Goal: Check status: Check status

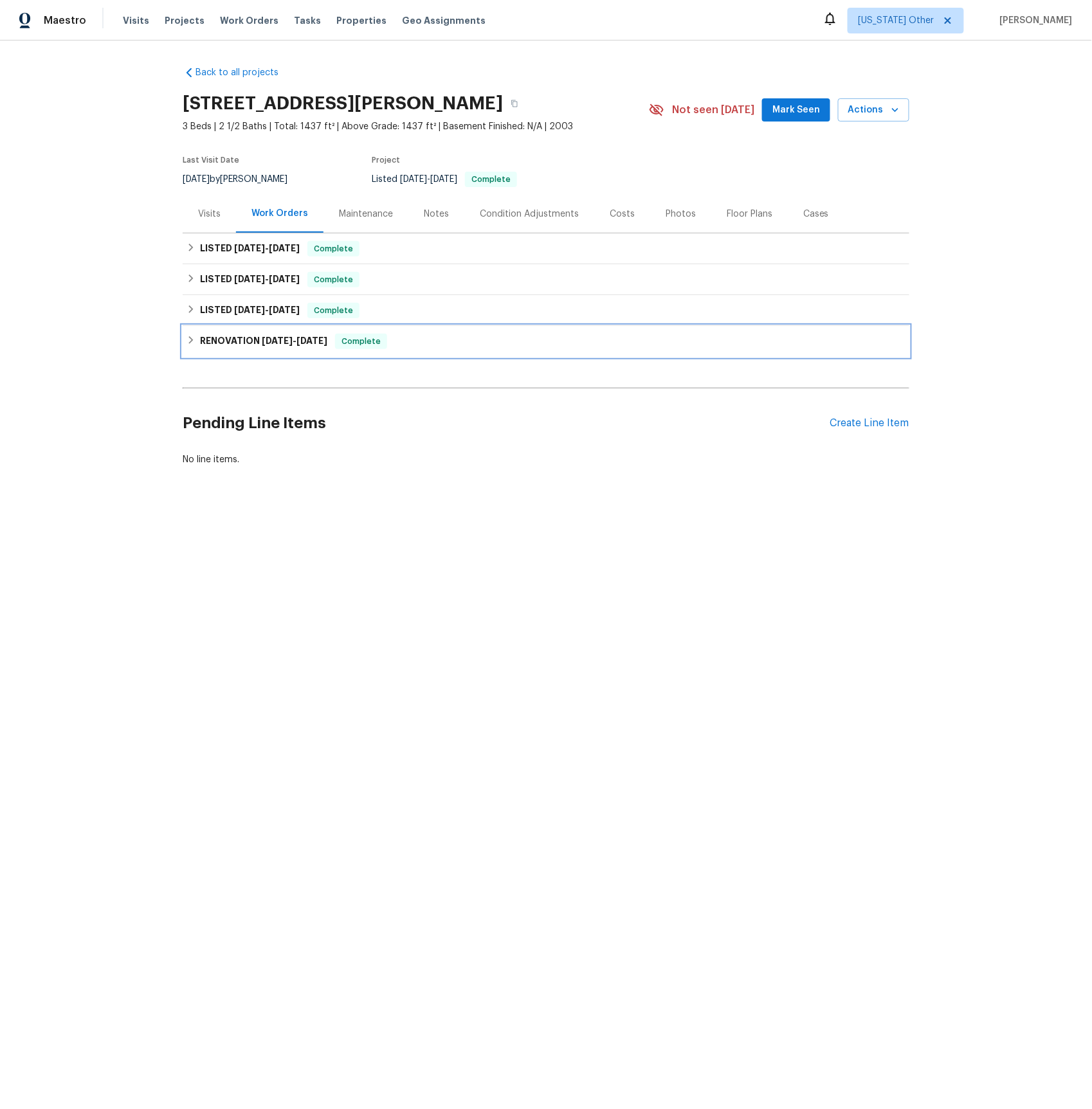
drag, startPoint x: 267, startPoint y: 344, endPoint x: 272, endPoint y: 354, distance: 11.2
click at [267, 344] on span "[DATE]" at bounding box center [277, 341] width 31 height 9
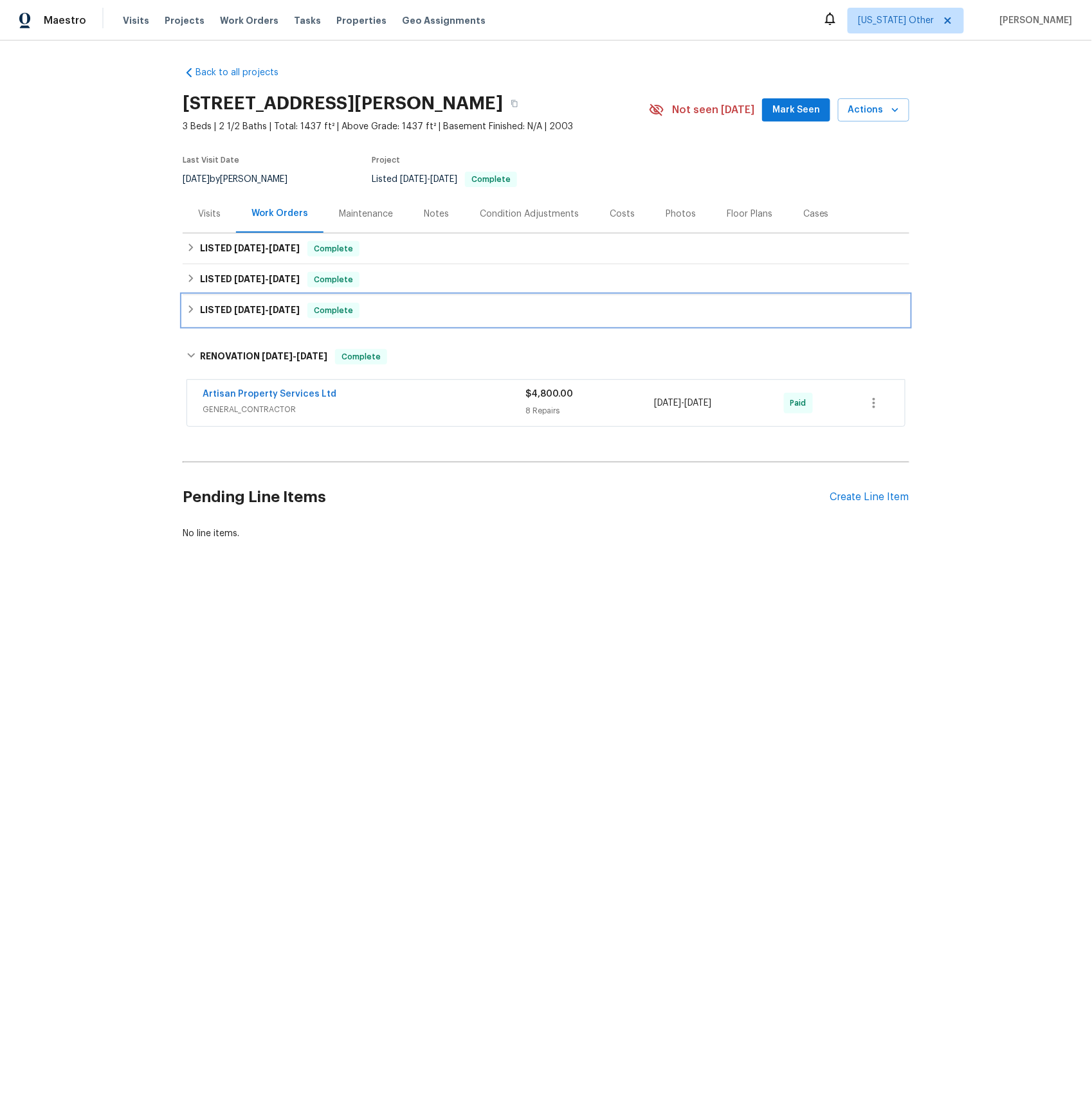
click at [240, 316] on h6 "LISTED [DATE] - [DATE]" at bounding box center [249, 310] width 100 height 16
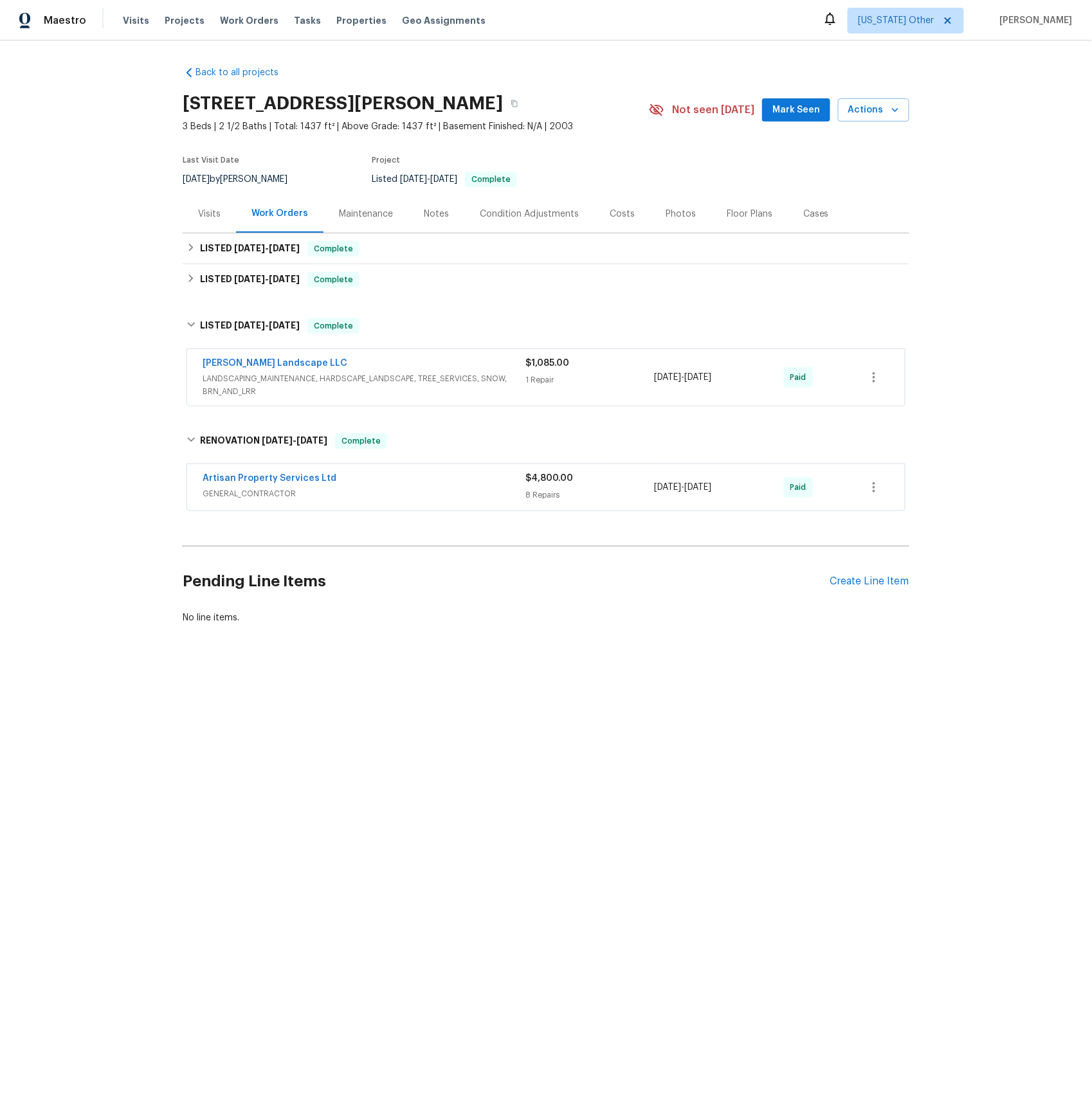
click at [255, 377] on span "LANDSCAPING_MAINTENANCE, HARDSCAPE_LANDSCAPE, TREE_SERVICES, SNOW, BRN_AND_LRR" at bounding box center [364, 385] width 323 height 26
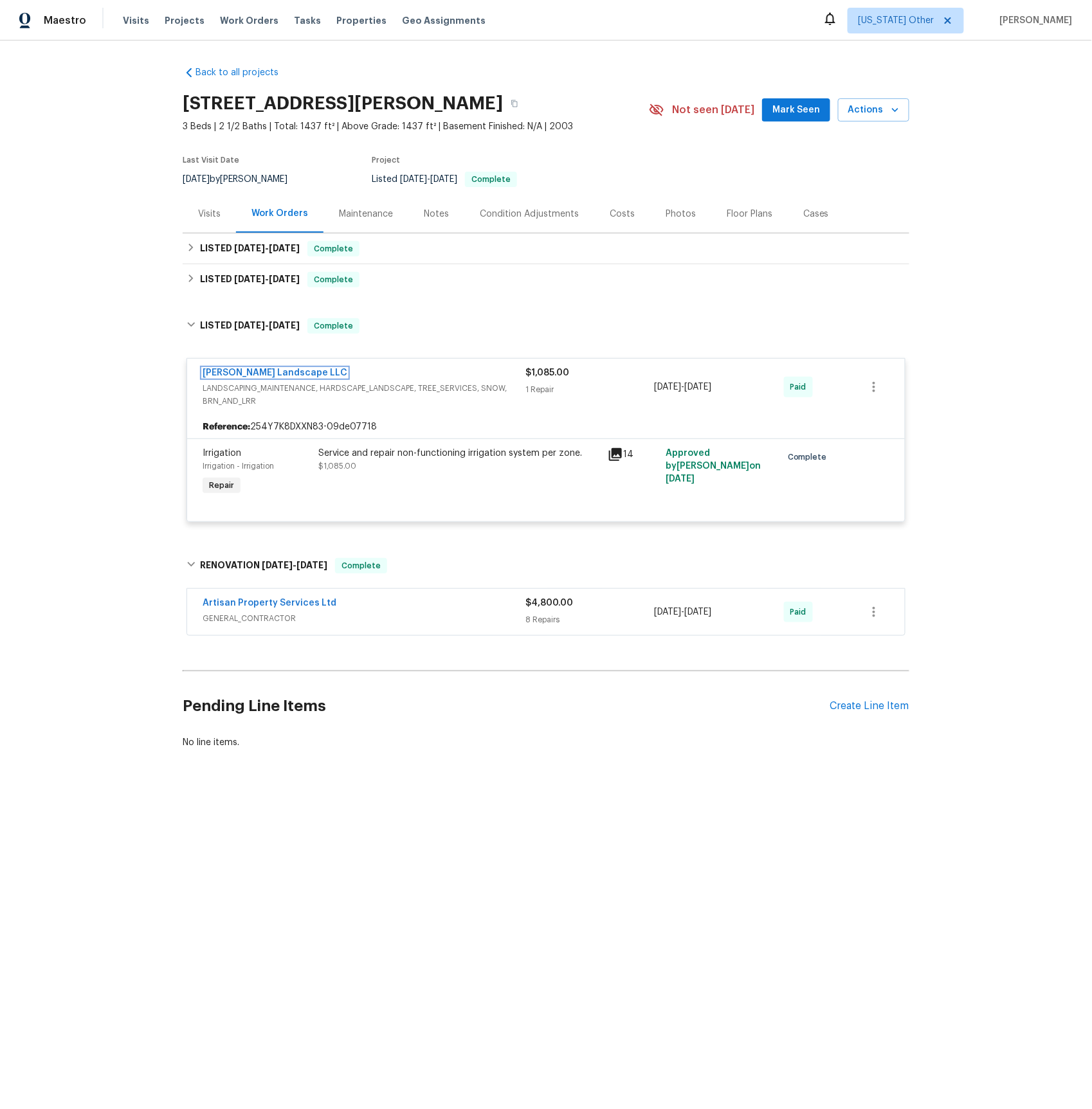
click at [249, 369] on link "[PERSON_NAME] Landscape LLC" at bounding box center [275, 373] width 145 height 9
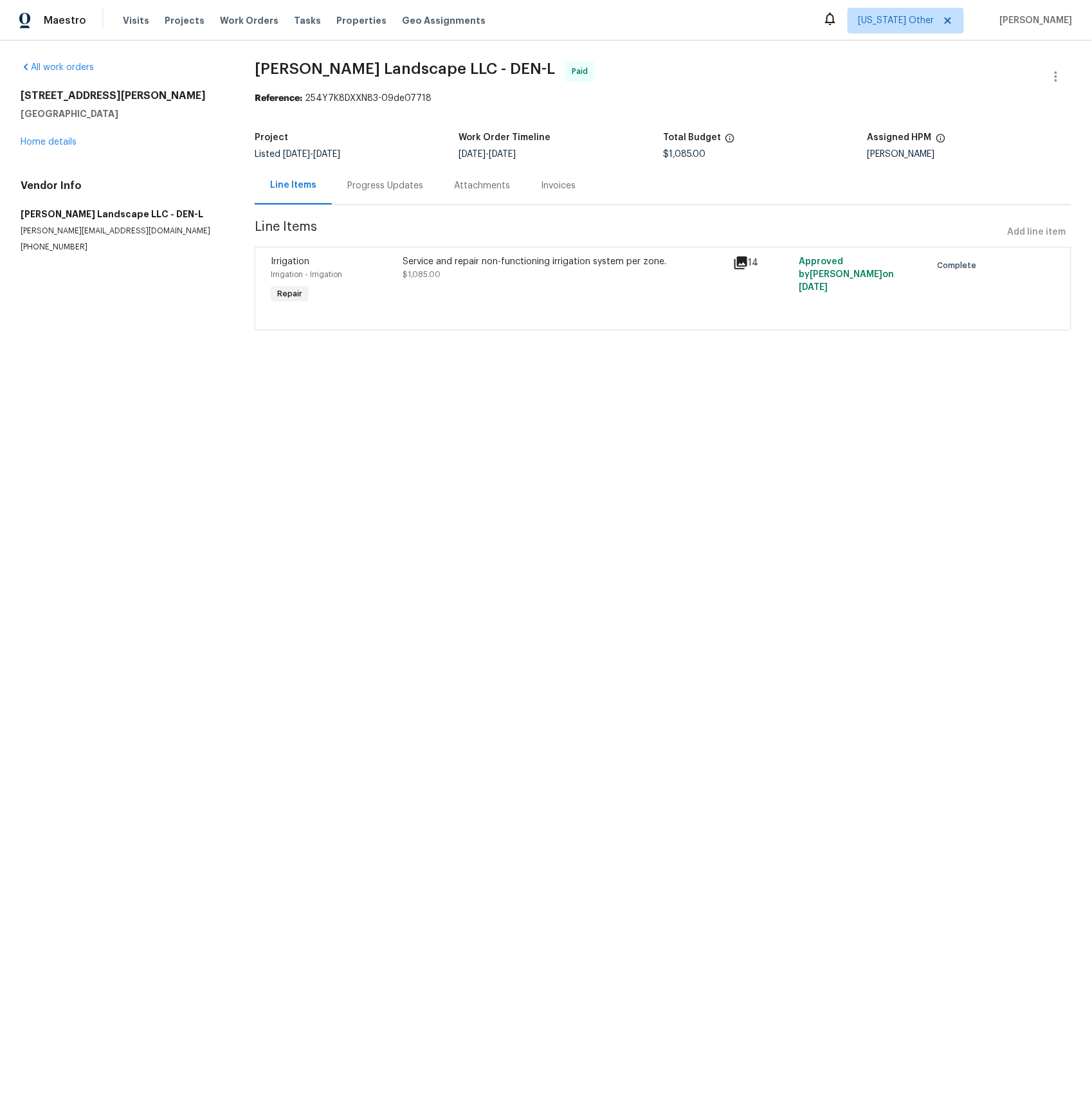
drag, startPoint x: 393, startPoint y: 190, endPoint x: 393, endPoint y: 197, distance: 7.0
click at [393, 190] on div "Progress Updates" at bounding box center [385, 186] width 76 height 13
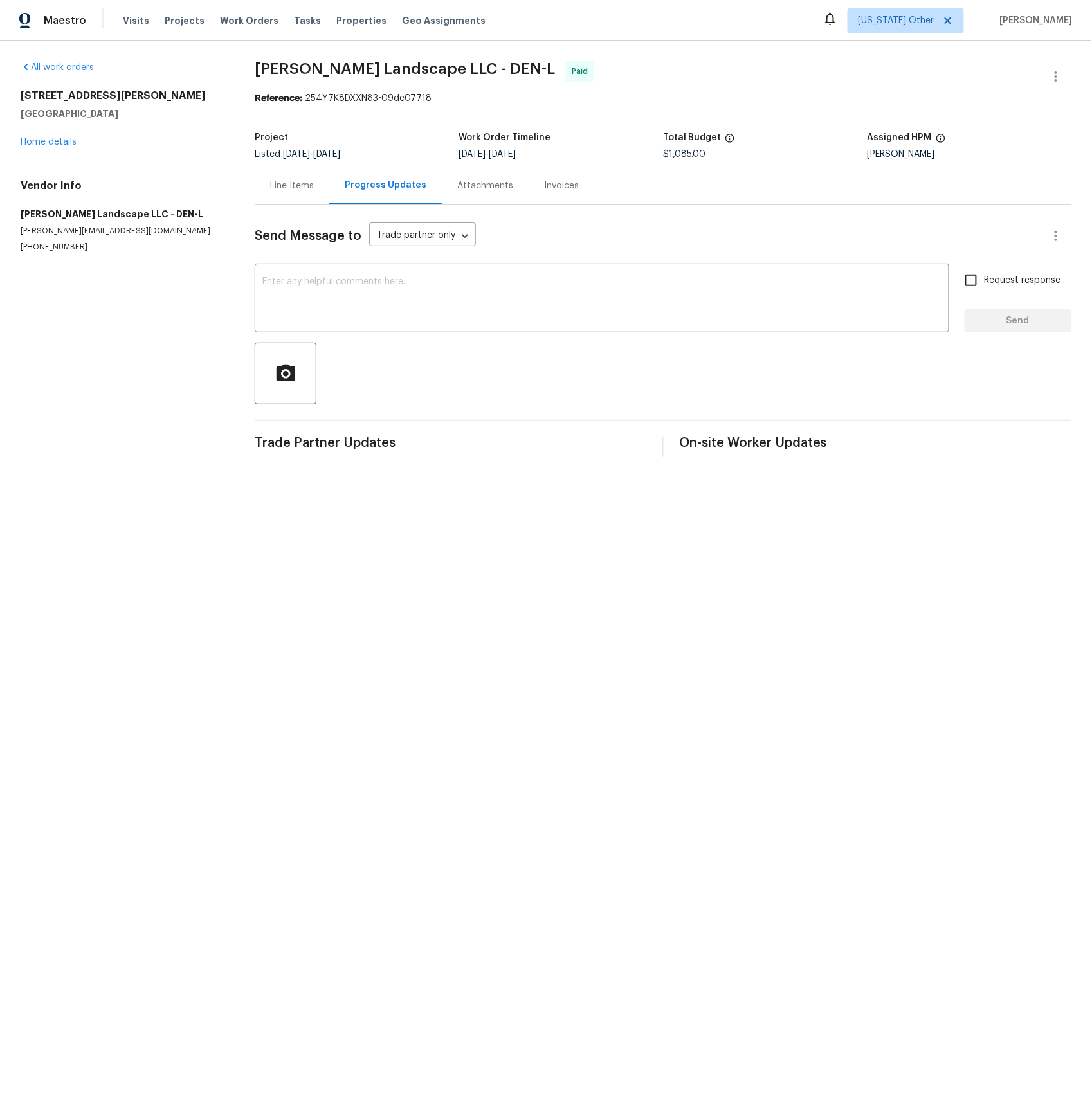
drag, startPoint x: 295, startPoint y: 183, endPoint x: 314, endPoint y: 202, distance: 26.9
click at [295, 183] on div "Line Items" at bounding box center [291, 186] width 44 height 13
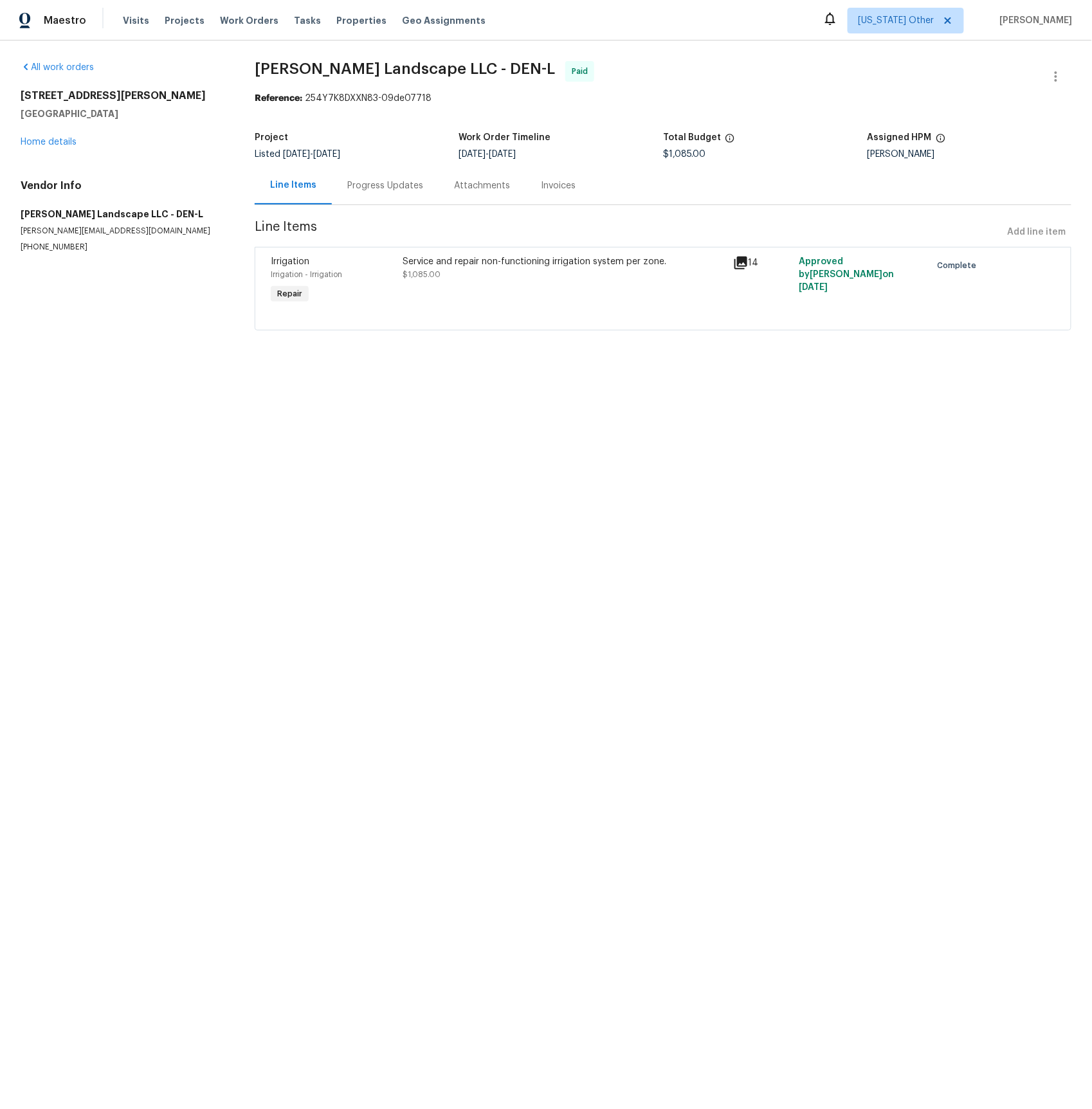
click at [737, 261] on icon at bounding box center [741, 262] width 16 height 16
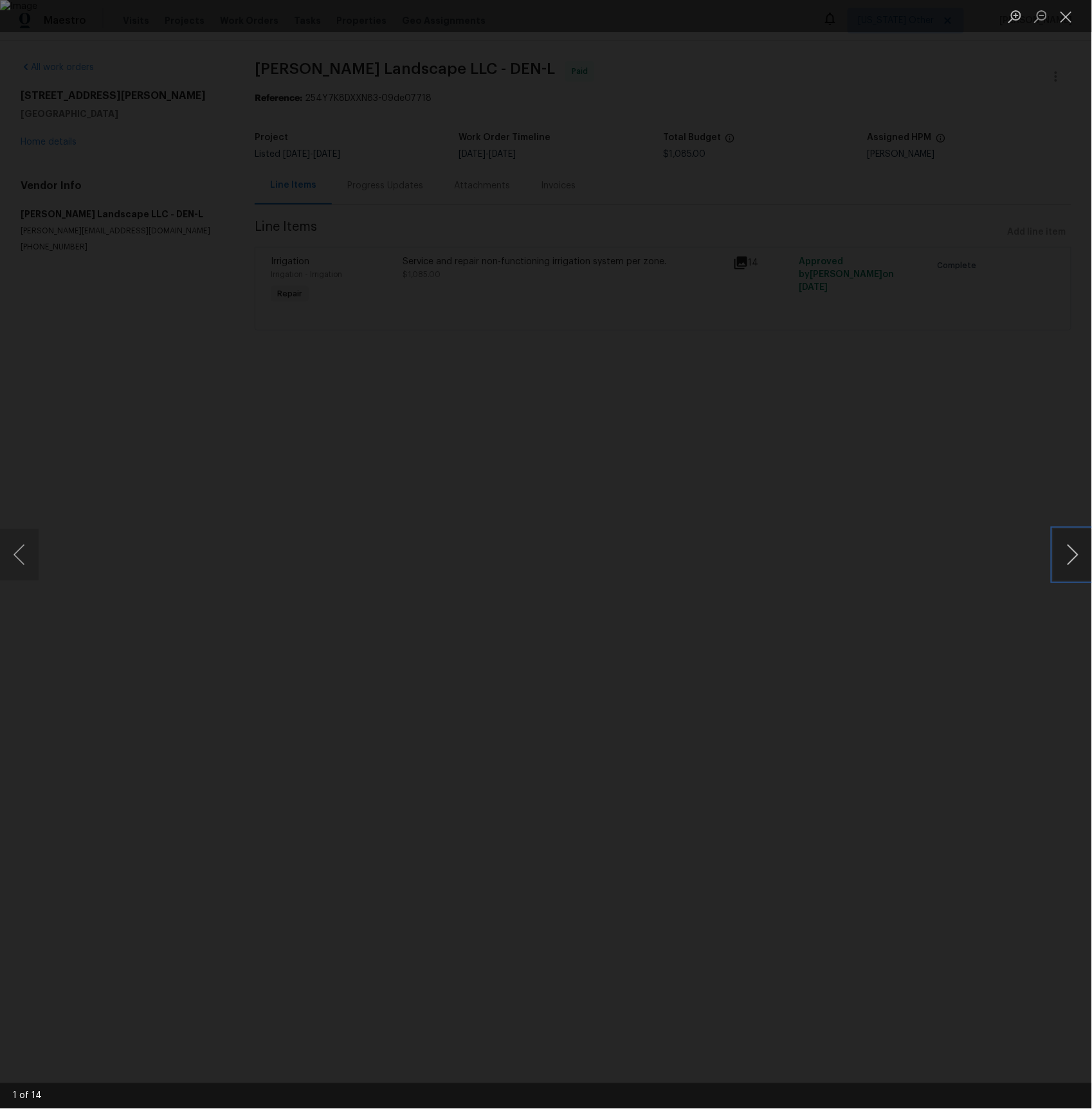
click at [1073, 561] on button "Next image" at bounding box center [1072, 554] width 39 height 52
click at [1073, 560] on button "Next image" at bounding box center [1072, 554] width 39 height 52
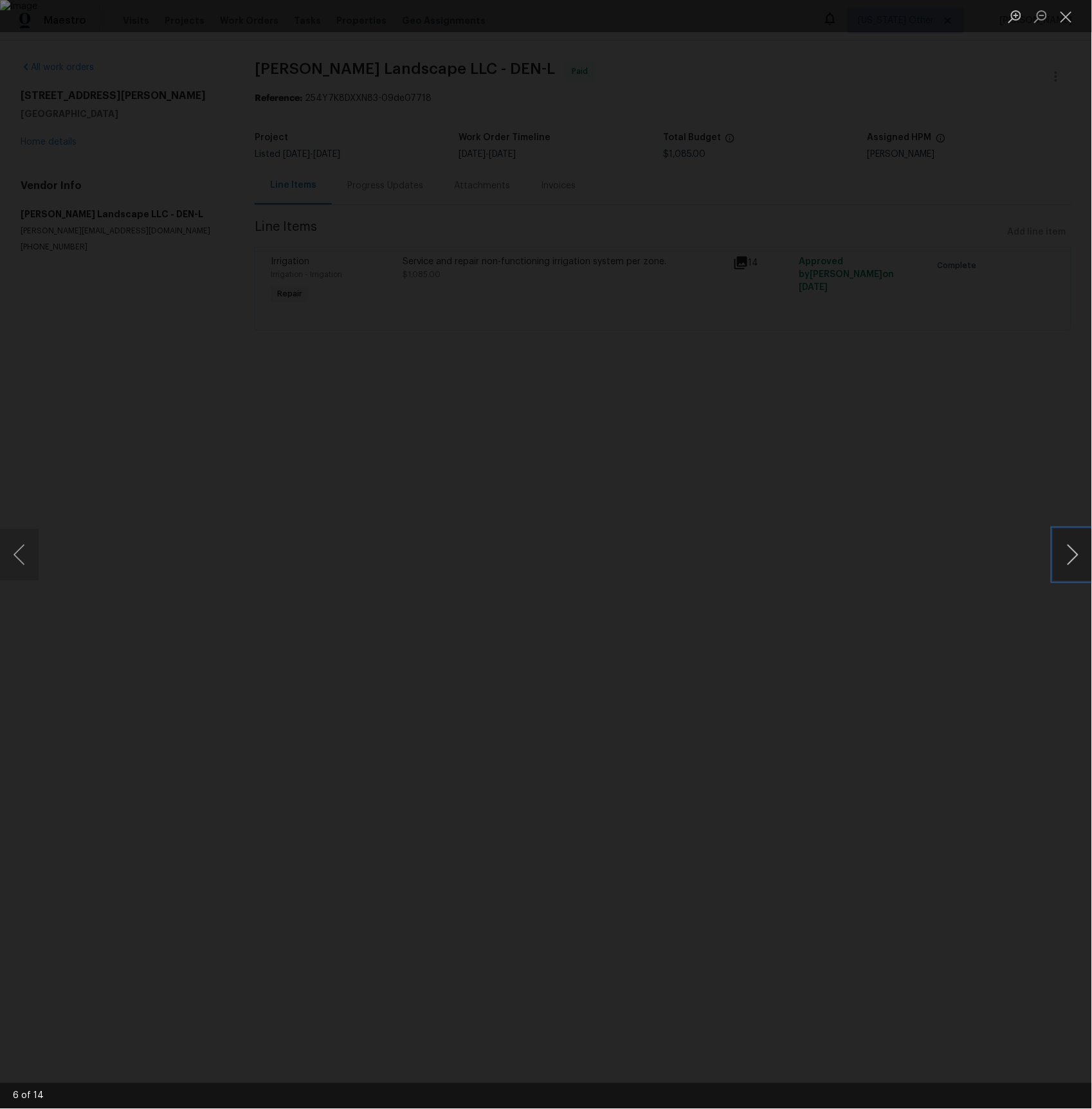
click at [1073, 560] on button "Next image" at bounding box center [1072, 554] width 39 height 52
click at [31, 563] on button "Previous image" at bounding box center [19, 554] width 39 height 52
click at [1074, 558] on button "Next image" at bounding box center [1072, 554] width 39 height 52
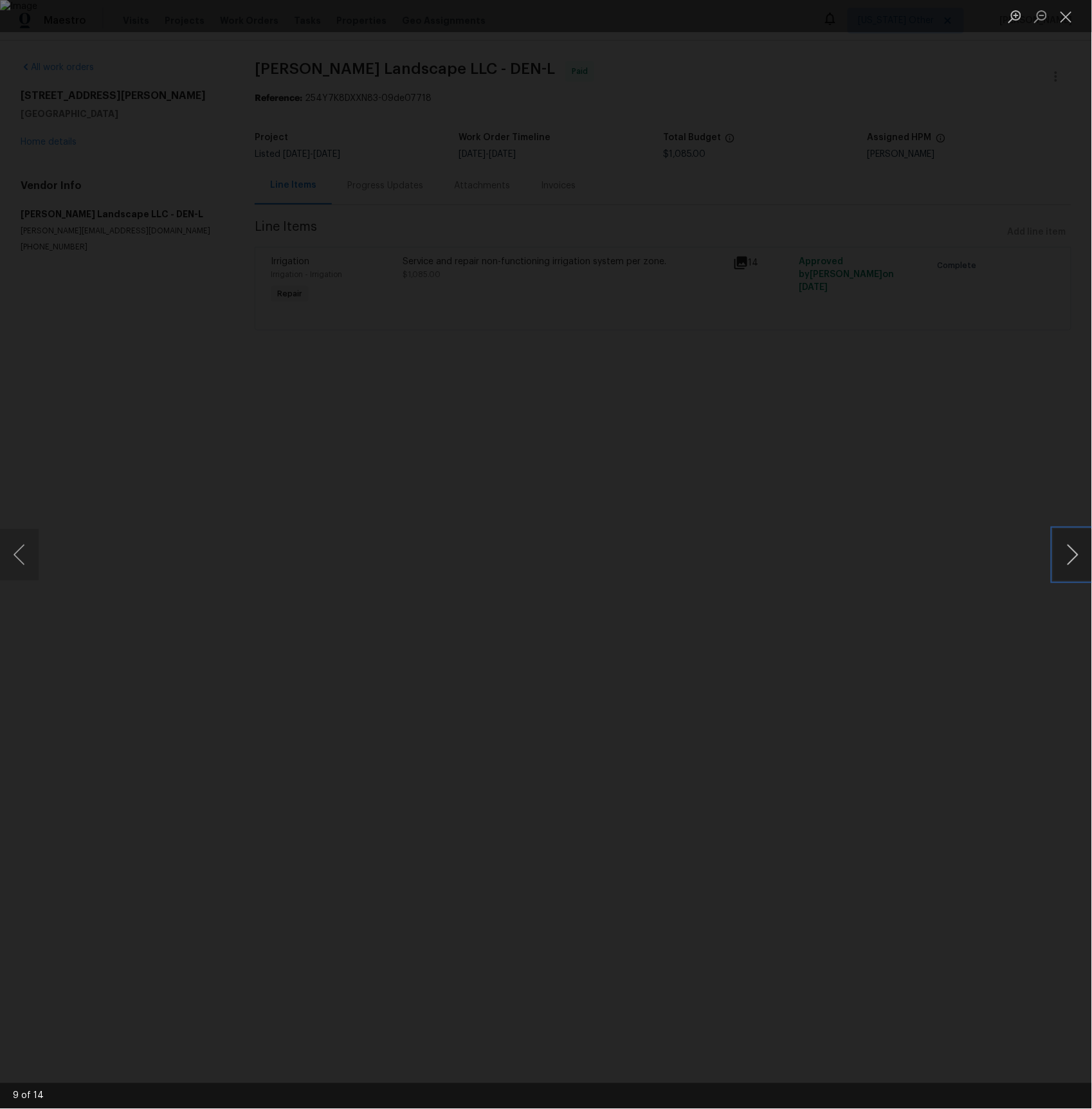
click at [1074, 558] on button "Next image" at bounding box center [1072, 554] width 39 height 52
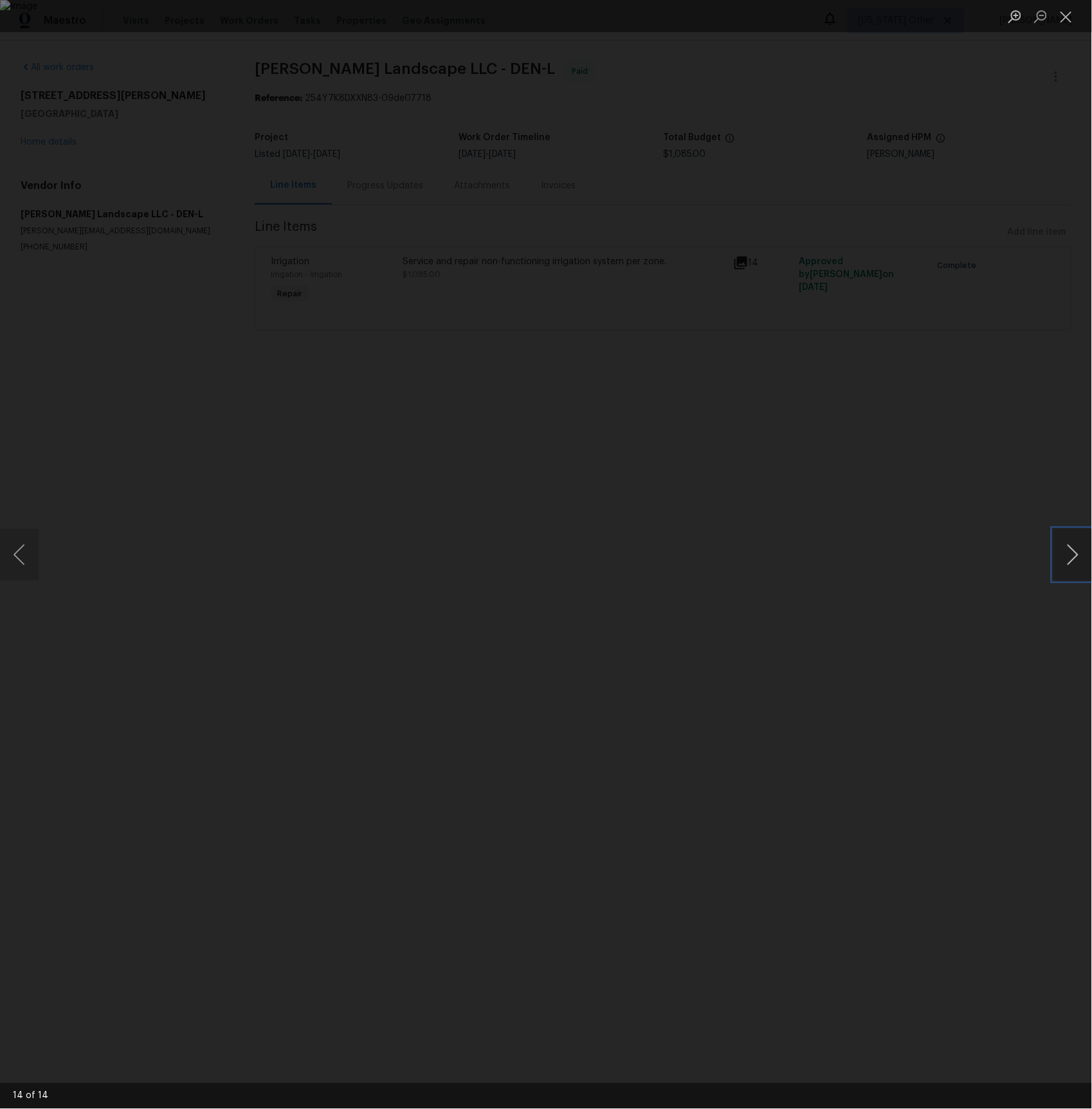
click at [1074, 558] on button "Next image" at bounding box center [1072, 554] width 39 height 52
drag, startPoint x: 968, startPoint y: 538, endPoint x: 941, endPoint y: 541, distance: 27.2
click at [968, 538] on div "Lightbox" at bounding box center [546, 554] width 1092 height 1109
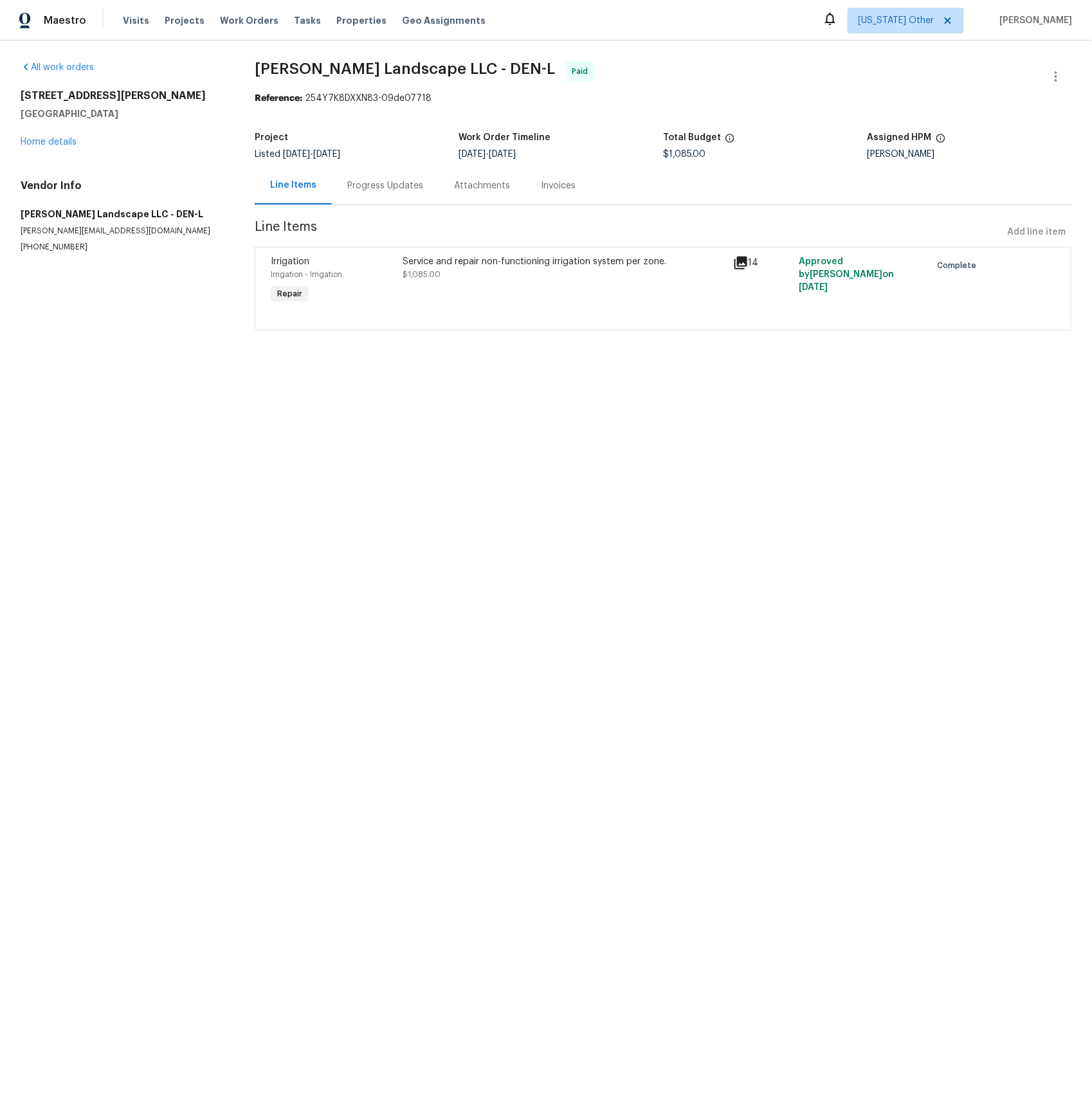
drag, startPoint x: 558, startPoint y: 184, endPoint x: 527, endPoint y: 207, distance: 38.6
click at [558, 184] on div "Invoices" at bounding box center [558, 186] width 35 height 13
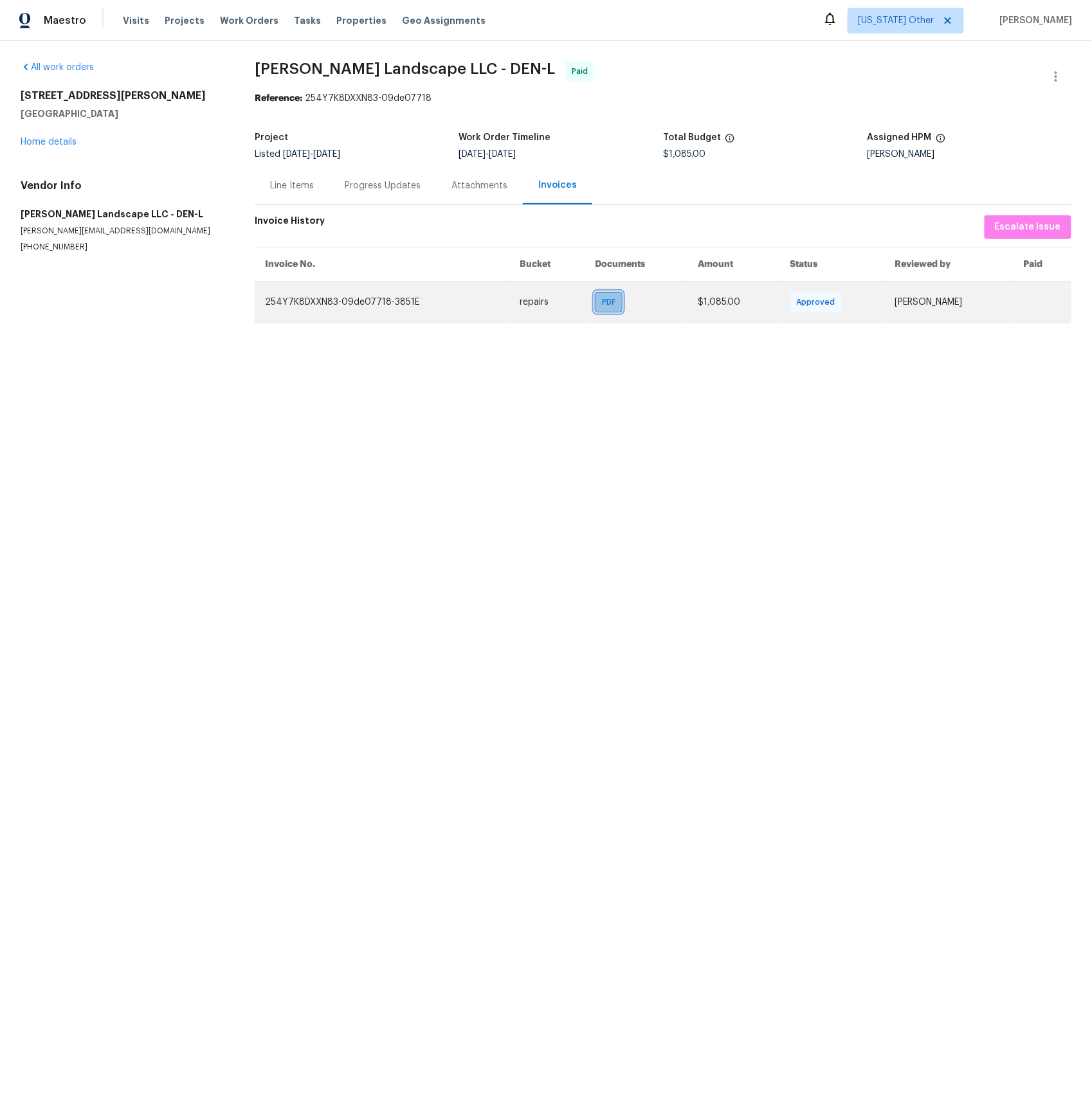
click at [602, 304] on span "PDF" at bounding box center [611, 303] width 19 height 13
